Goal: Transaction & Acquisition: Book appointment/travel/reservation

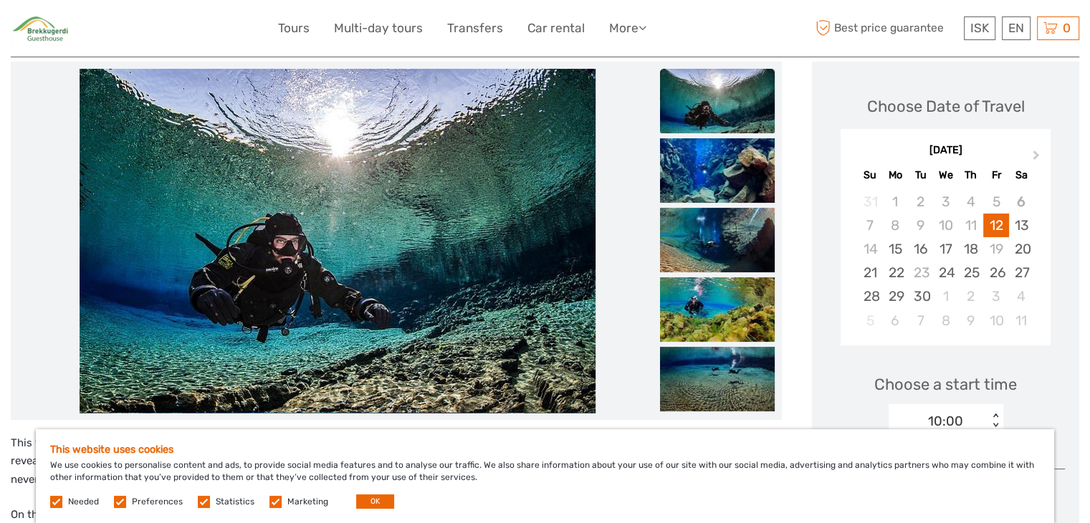
scroll to position [179, 0]
click at [719, 129] on img at bounding box center [717, 101] width 115 height 64
click at [723, 177] on img at bounding box center [717, 171] width 115 height 64
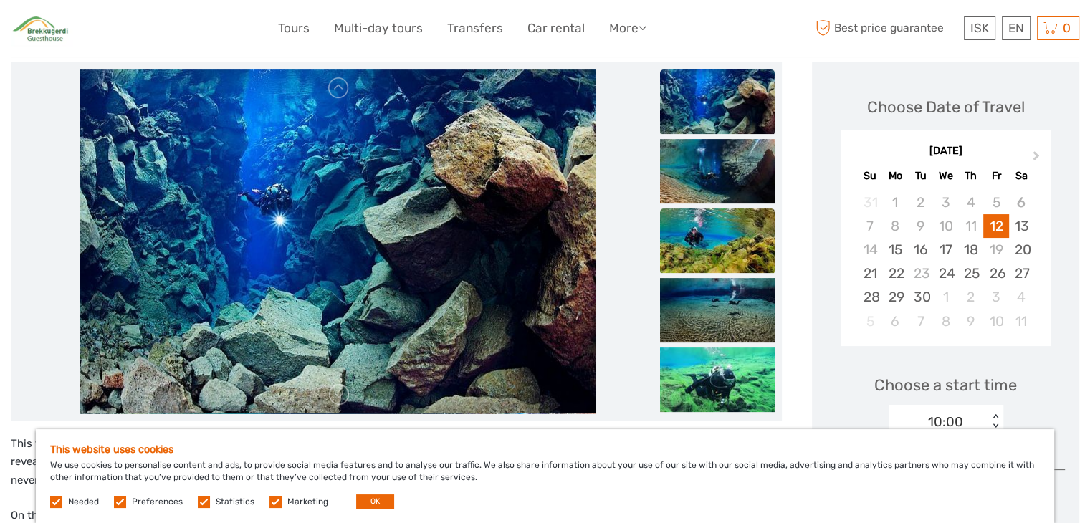
click at [722, 216] on img at bounding box center [717, 240] width 115 height 64
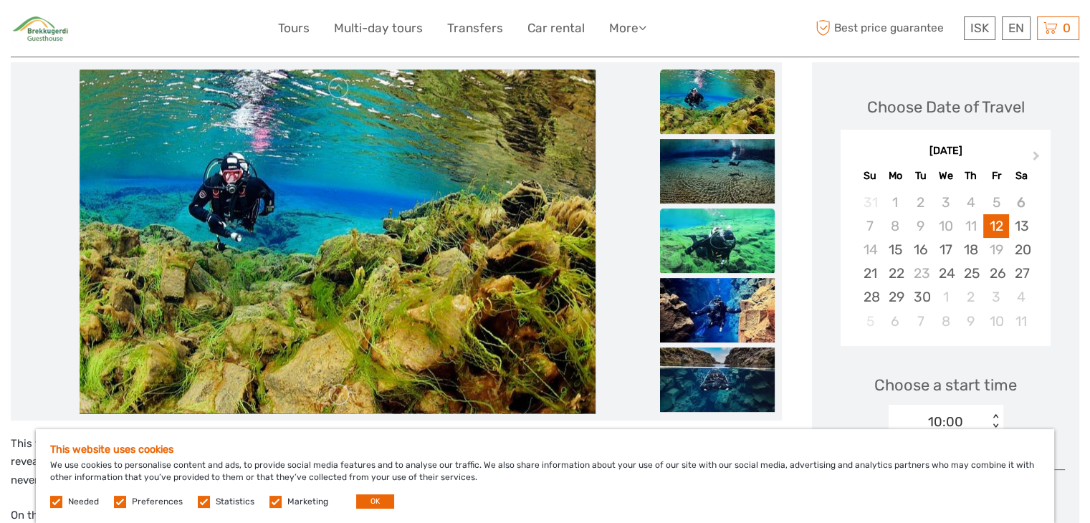
click at [727, 267] on img at bounding box center [717, 240] width 115 height 64
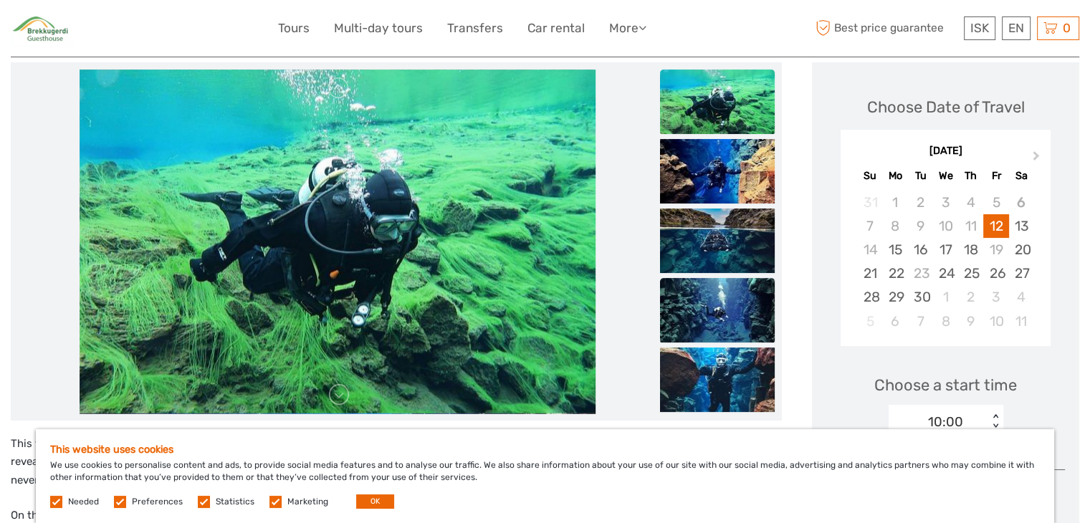
click at [736, 312] on img at bounding box center [717, 310] width 115 height 64
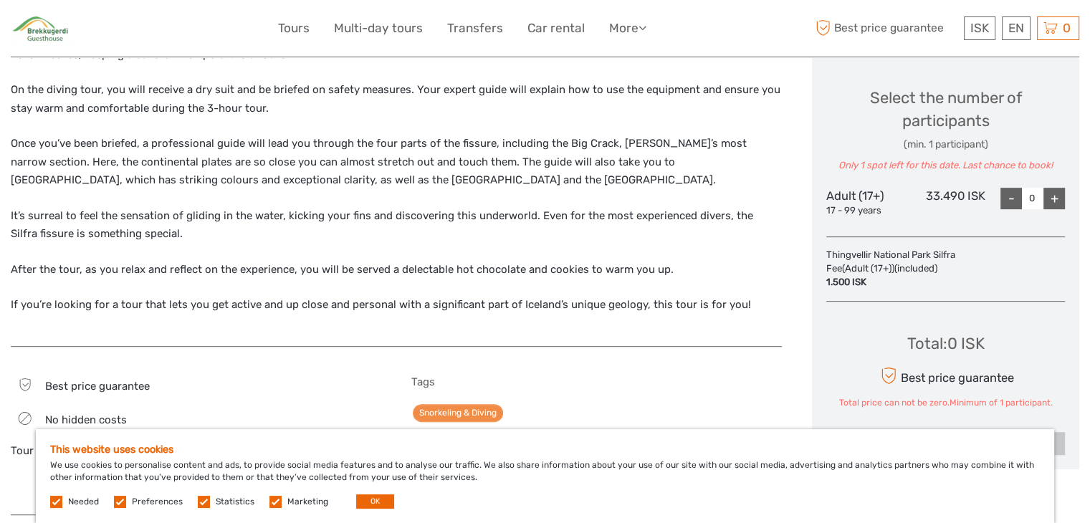
scroll to position [606, 0]
drag, startPoint x: 926, startPoint y: 188, endPoint x: 960, endPoint y: 194, distance: 35.0
click at [960, 194] on div "33.490 ISK" at bounding box center [946, 201] width 80 height 30
copy div "33.49"
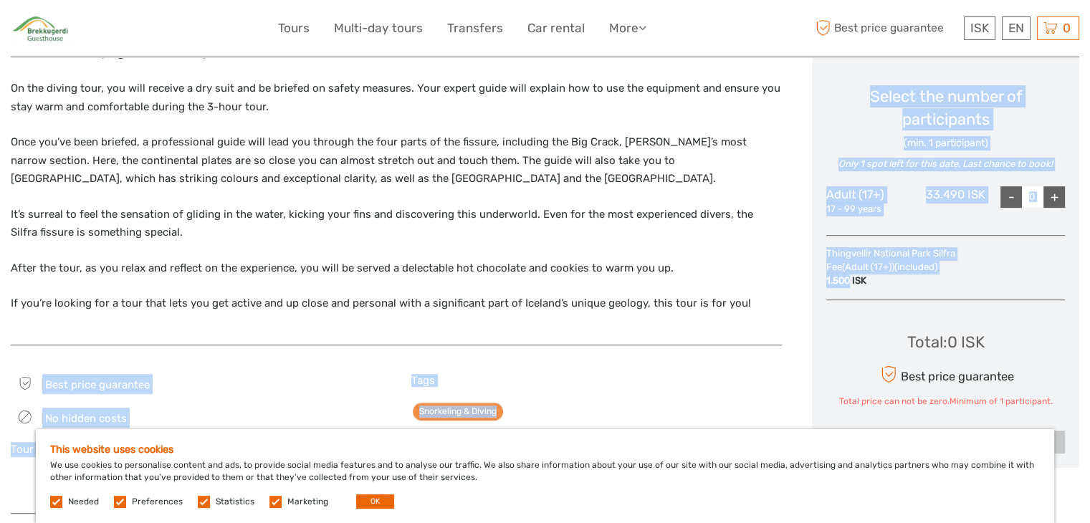
drag, startPoint x: 849, startPoint y: 279, endPoint x: 808, endPoint y: 279, distance: 40.8
click at [808, 279] on div "This thrilling tour takes you to the Silfra fissure, which is filled with fresh…" at bounding box center [545, 355] width 1068 height 1441
click at [832, 284] on div "1.500 ISK" at bounding box center [912, 281] width 172 height 14
drag, startPoint x: 848, startPoint y: 279, endPoint x: 804, endPoint y: 287, distance: 44.5
click at [804, 287] on div "This thrilling tour takes you to the Silfra fissure, which is filled with fresh…" at bounding box center [545, 355] width 1068 height 1441
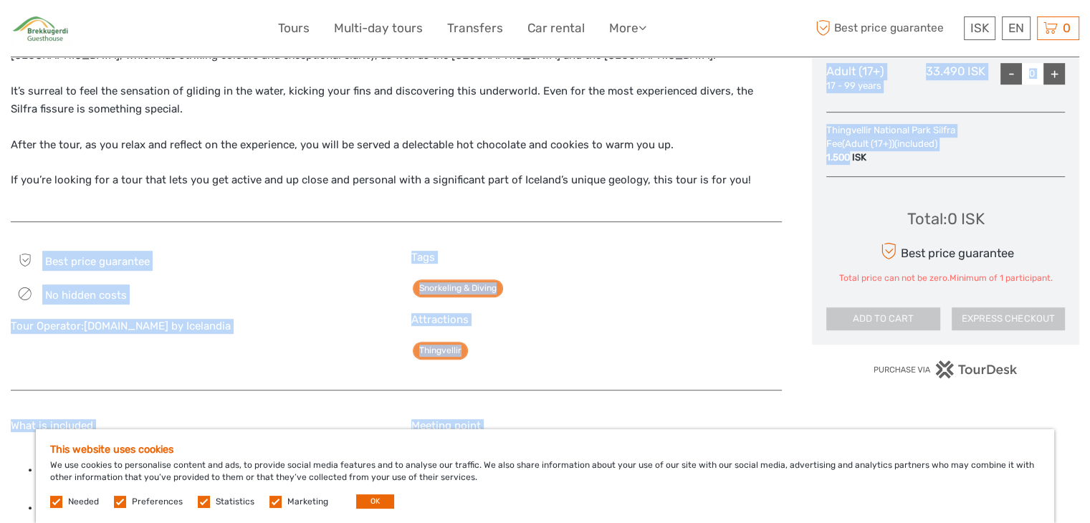
scroll to position [731, 0]
click at [549, 236] on div "Best price guarantee No hidden costs Tour Operator: [DOMAIN_NAME] by Icelandia …" at bounding box center [396, 312] width 771 height 154
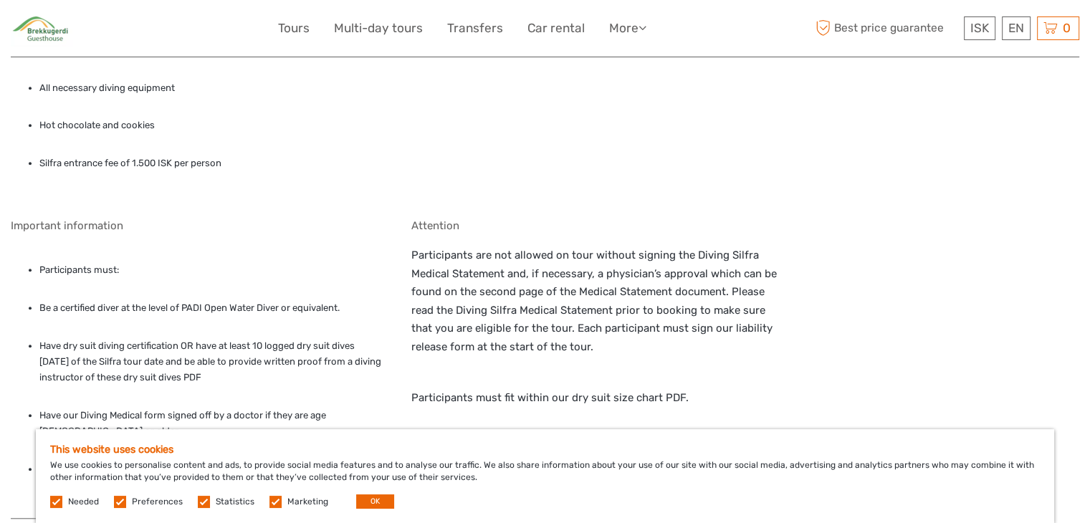
scroll to position [1149, 0]
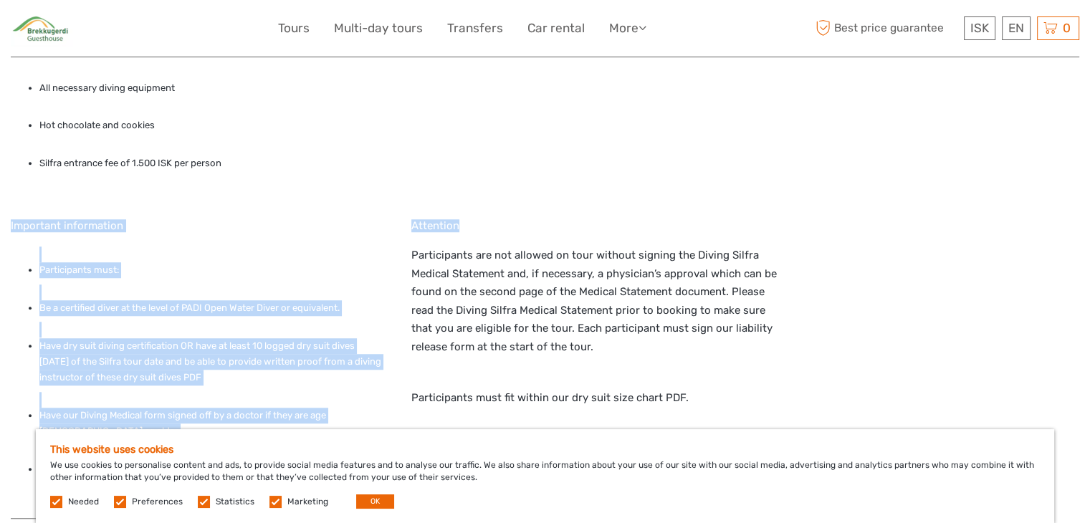
drag, startPoint x: 549, startPoint y: 224, endPoint x: 512, endPoint y: 58, distance: 170.5
click at [512, 58] on div "What is included Guided diving trip All necessary diving equipment Hot chocolat…" at bounding box center [396, 252] width 771 height 534
drag, startPoint x: 512, startPoint y: 58, endPoint x: 477, endPoint y: 219, distance: 164.1
click at [477, 219] on h5 "Attention" at bounding box center [596, 225] width 370 height 13
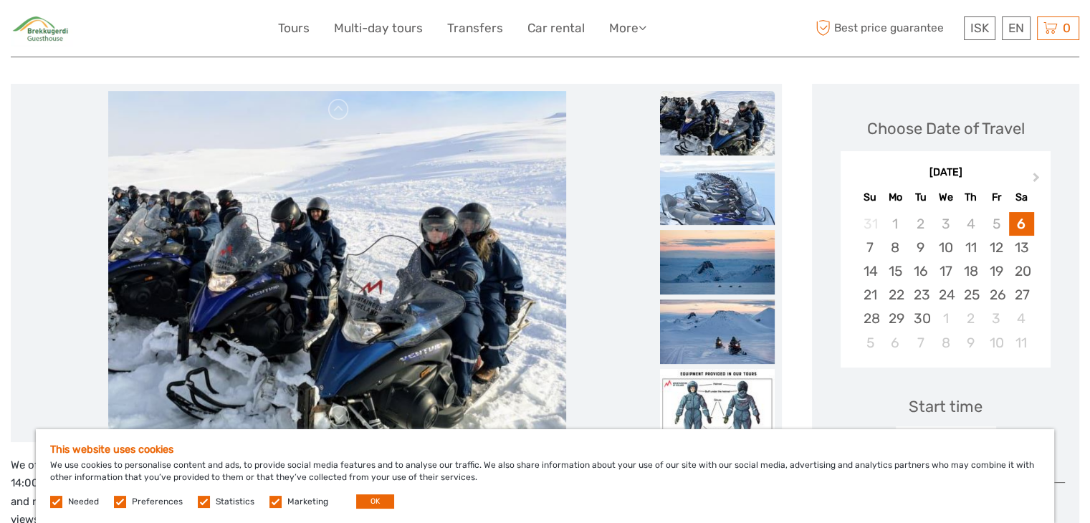
scroll to position [149, 0]
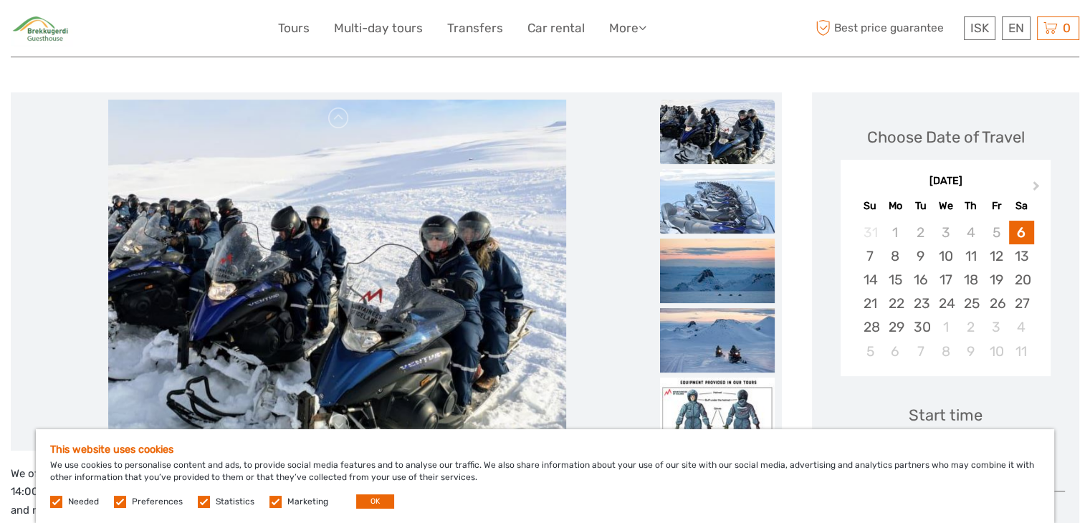
click at [708, 221] on img at bounding box center [717, 201] width 115 height 64
